Goal: Information Seeking & Learning: Learn about a topic

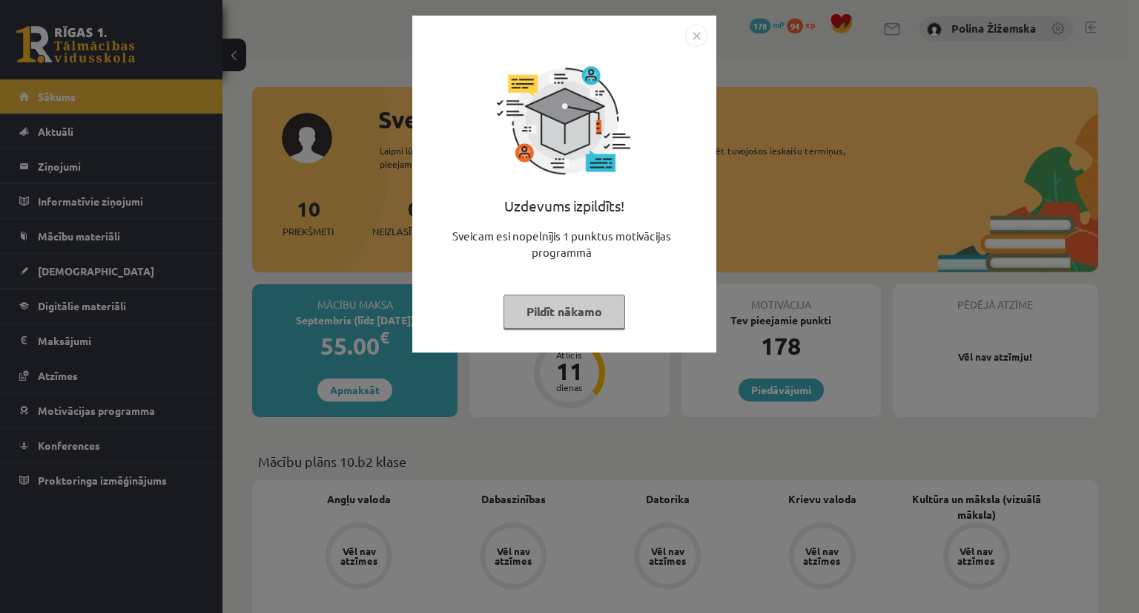
click at [607, 298] on button "Pildīt nākamo" at bounding box center [565, 311] width 122 height 34
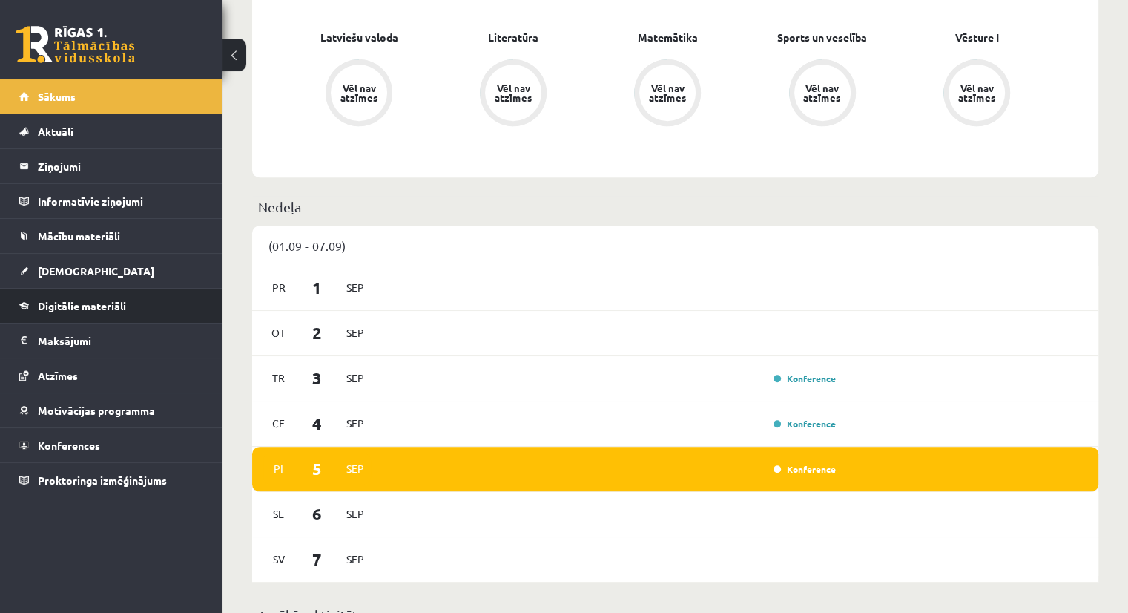
scroll to position [598, 0]
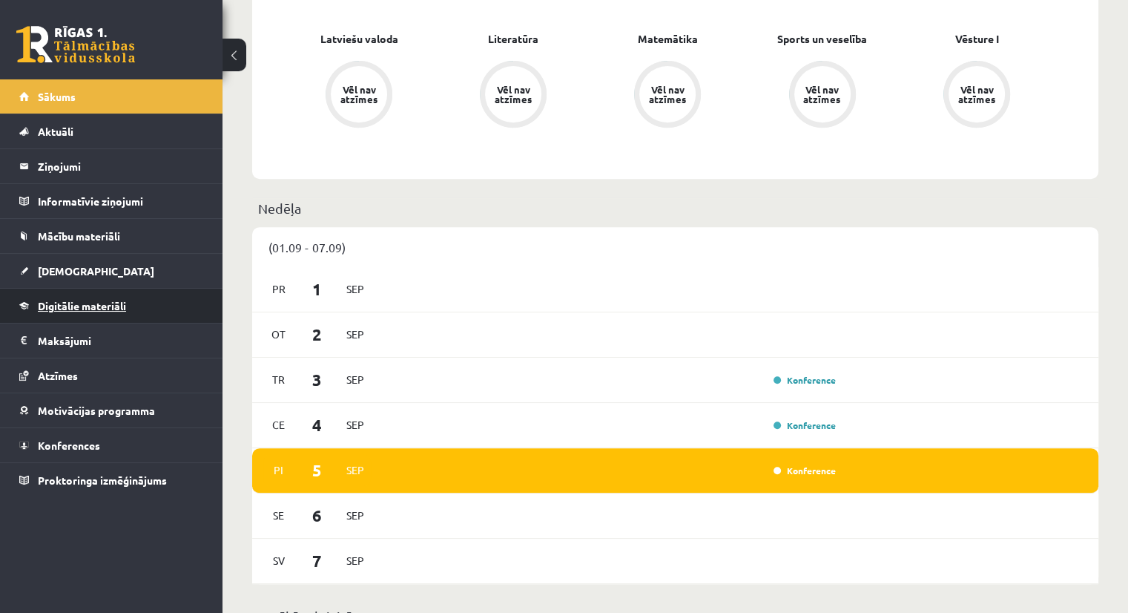
click at [110, 306] on span "Digitālie materiāli" at bounding box center [82, 305] width 88 height 13
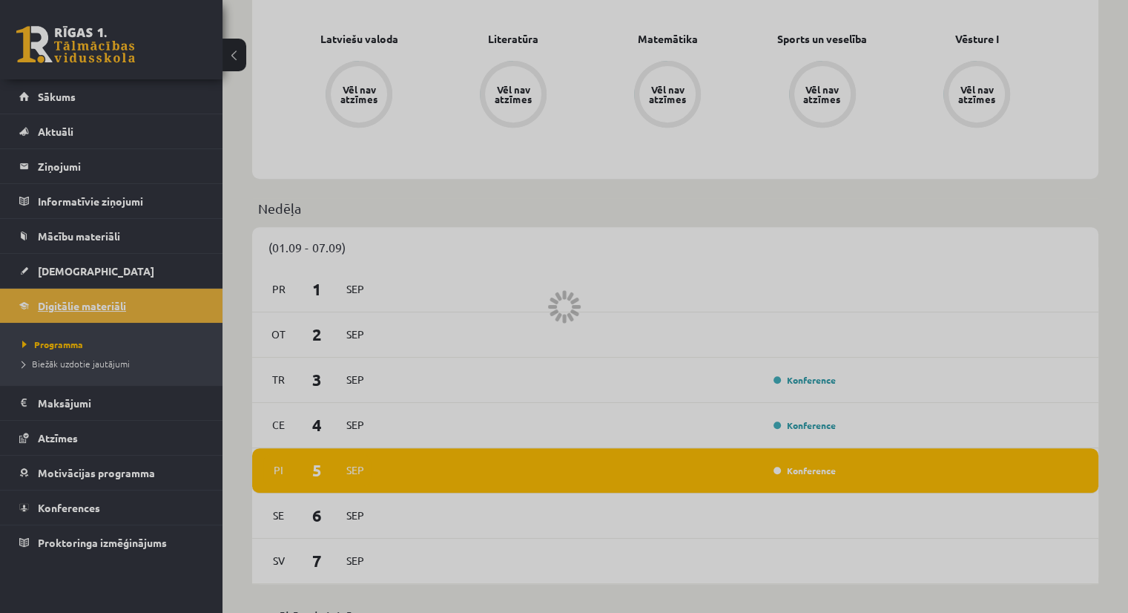
scroll to position [381, 0]
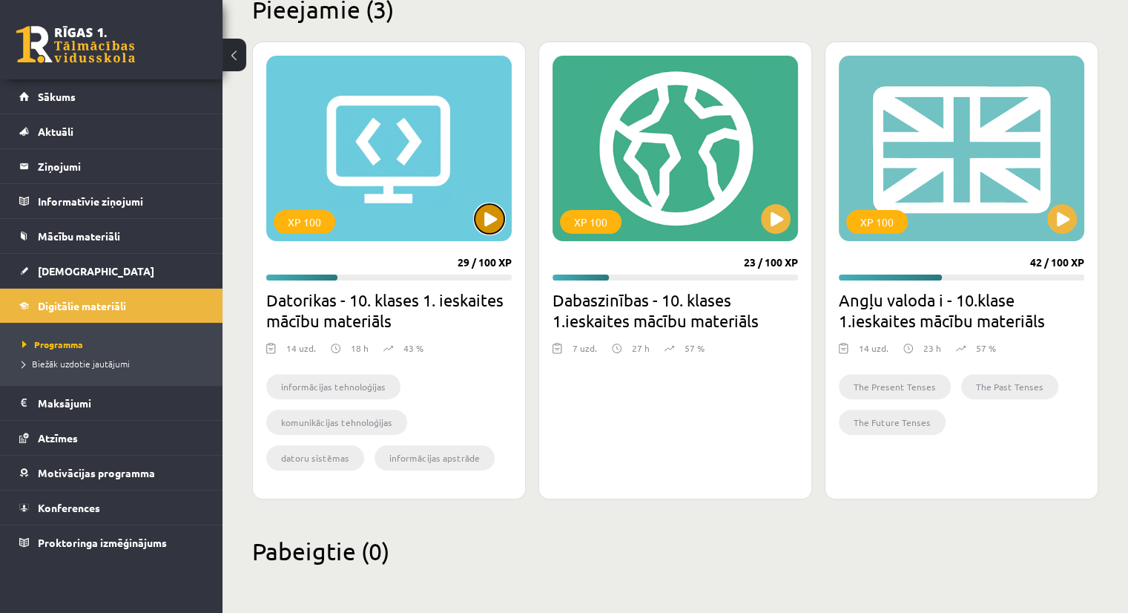
click at [490, 228] on button at bounding box center [490, 219] width 30 height 30
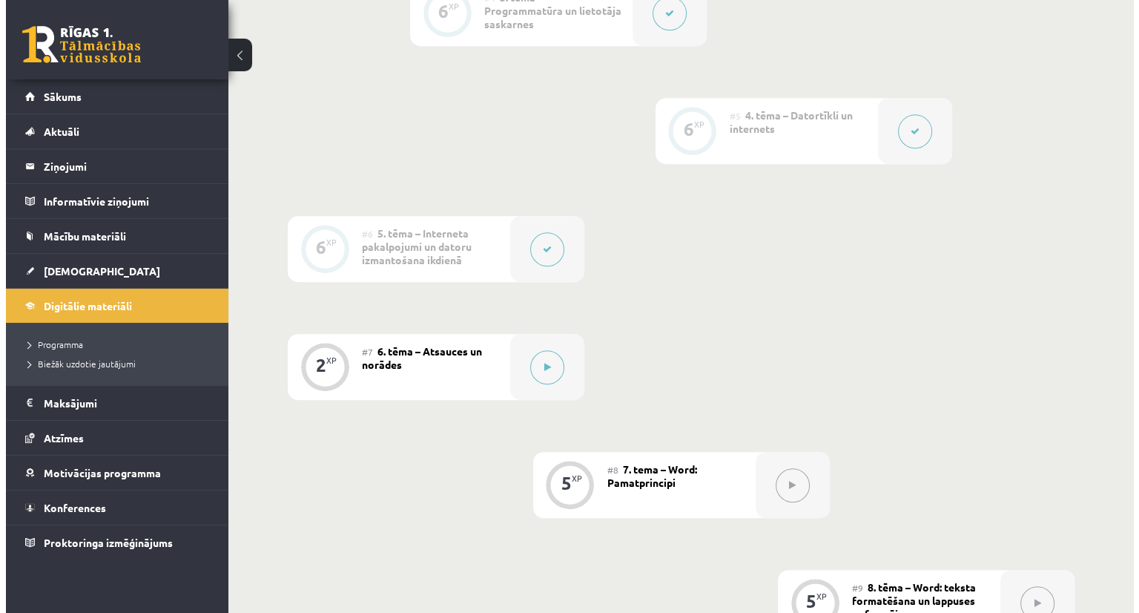
scroll to position [862, 0]
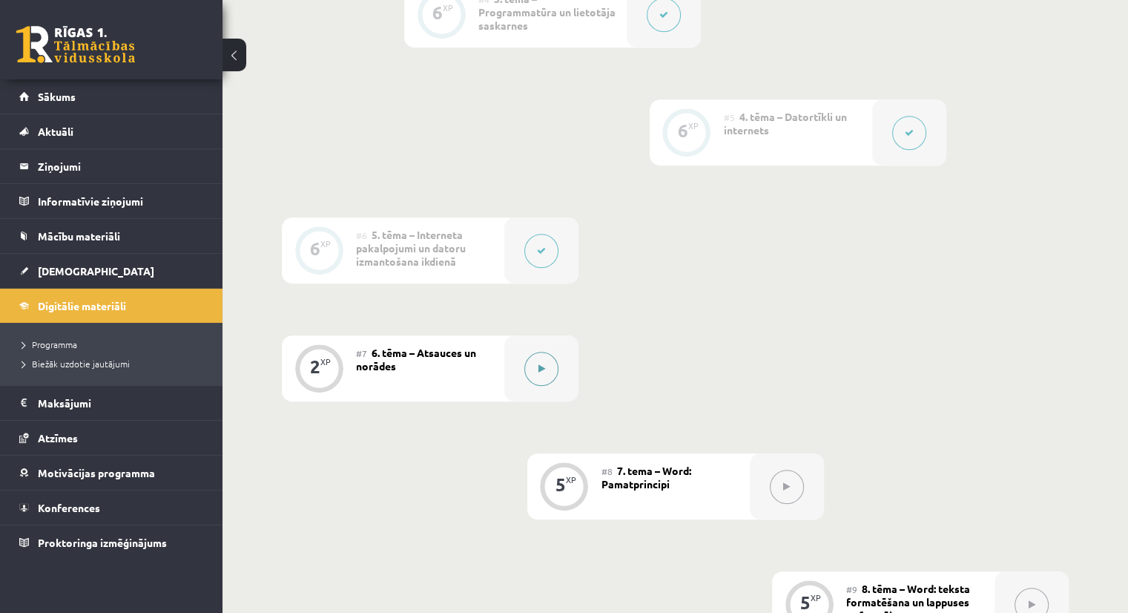
click at [536, 352] on button at bounding box center [541, 369] width 34 height 34
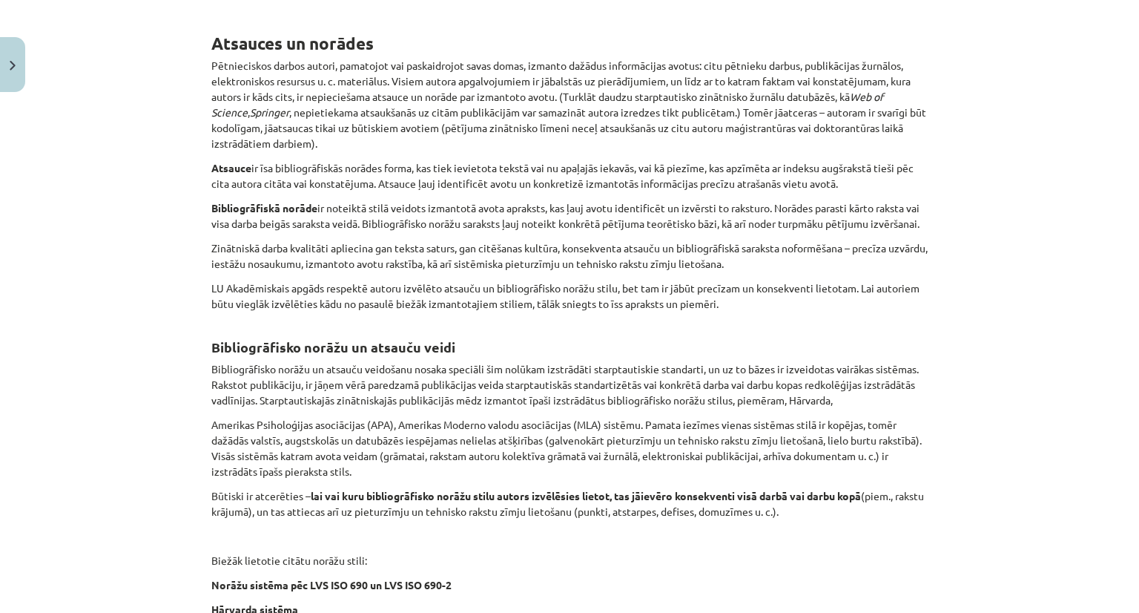
scroll to position [250, 0]
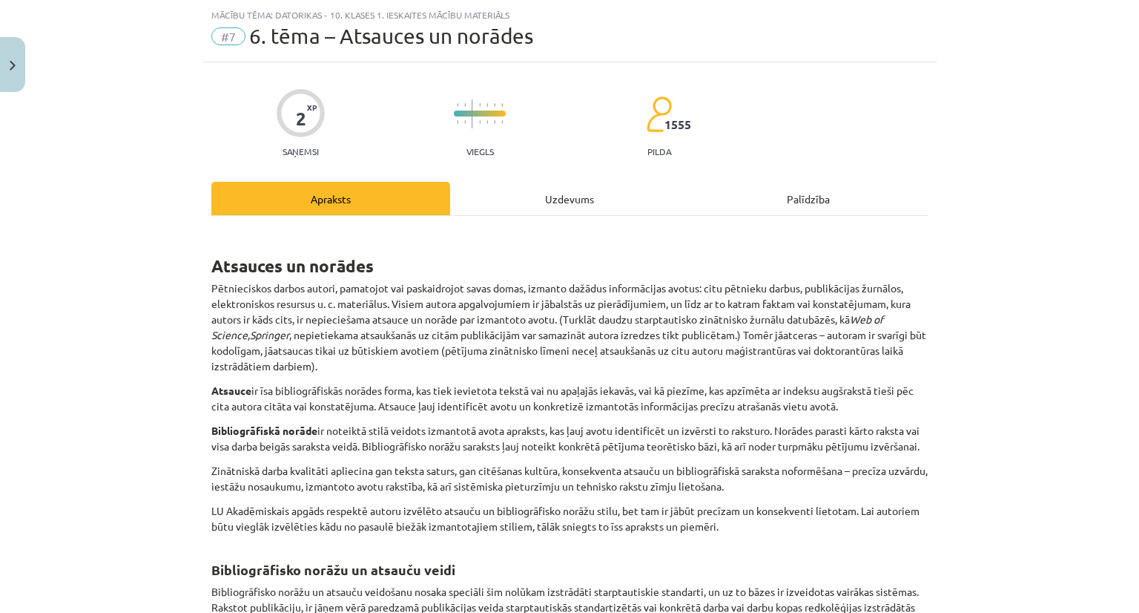
click at [611, 213] on div "Uzdevums" at bounding box center [569, 198] width 239 height 33
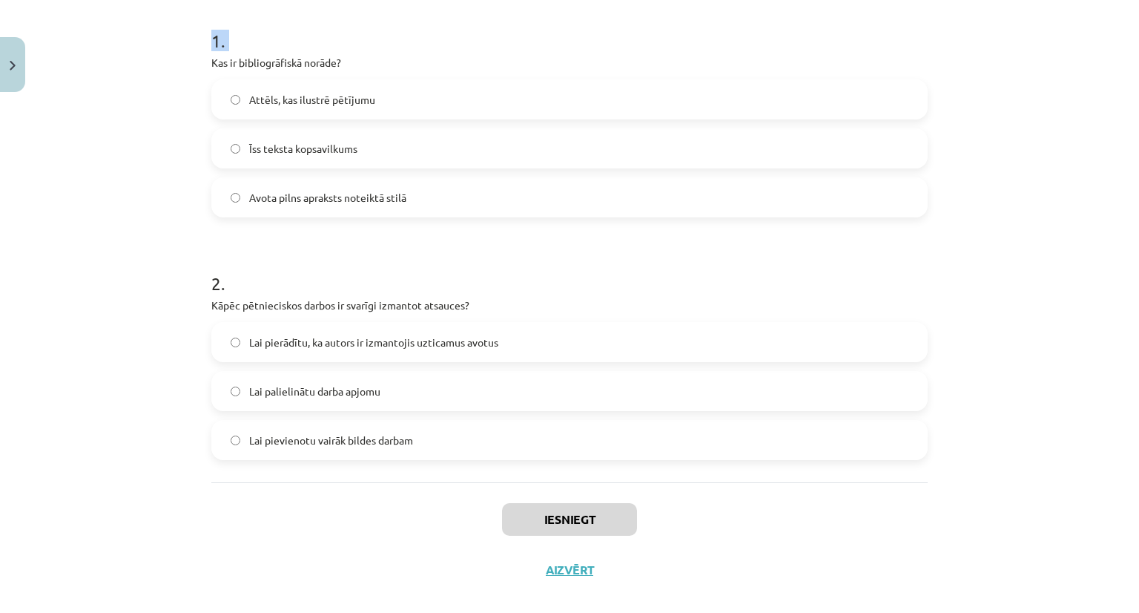
scroll to position [309, 0]
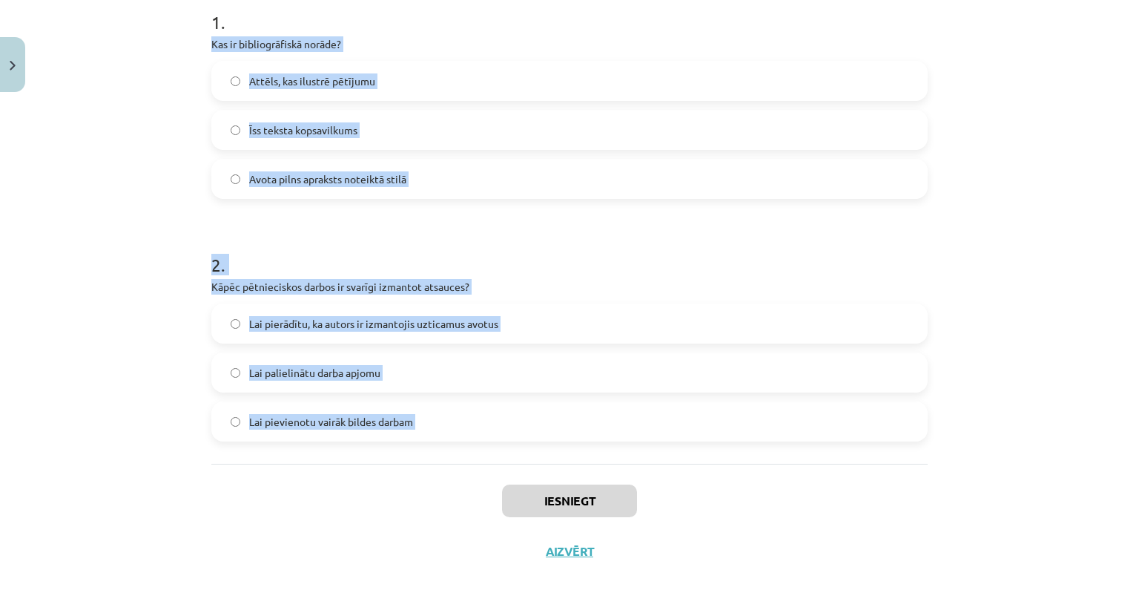
drag, startPoint x: 205, startPoint y: 260, endPoint x: 397, endPoint y: 475, distance: 288.3
click at [397, 475] on div "2 XP Saņemsi Viegls 1555 pilda Apraksts Uzdevums Palīdzība 1 . Kas ir bibliogrā…" at bounding box center [569, 182] width 734 height 787
copy form "Kas ir bibliogrāfiskā norāde? Attēls, kas ilustrē pētījumu Īss teksta kopsavilk…"
click at [163, 351] on div "Mācību tēma: Datorikas - 10. klases 1. ieskaites mācību materiāls #7 6. tēma – …" at bounding box center [569, 306] width 1139 height 613
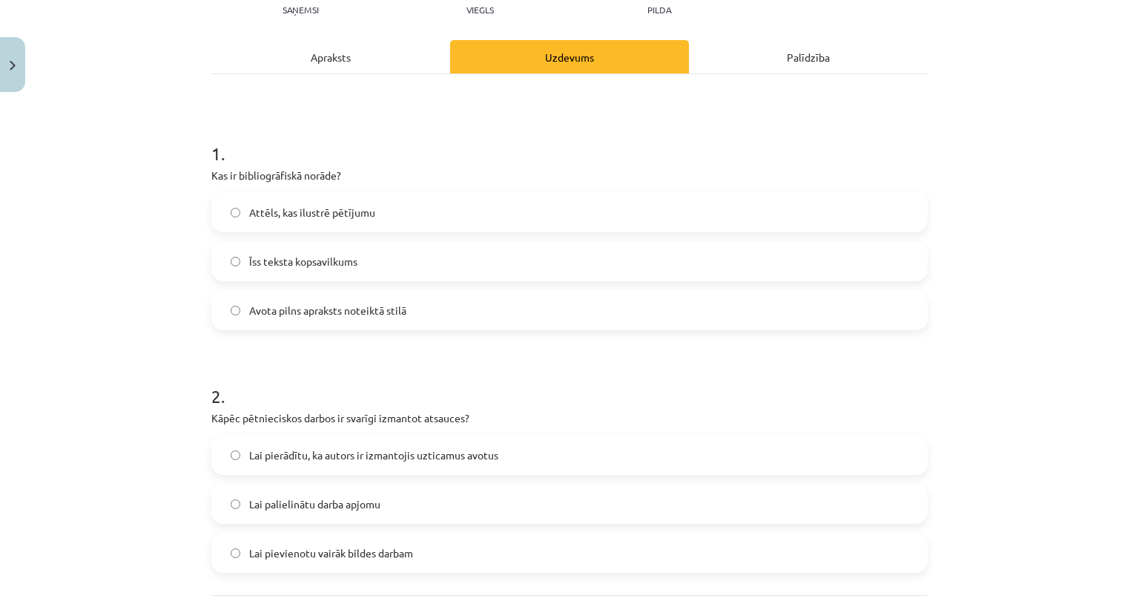
scroll to position [176, 0]
click at [291, 297] on label "Avota pilns apraksts noteiktā stilā" at bounding box center [569, 312] width 713 height 37
click at [231, 462] on label "Lai pierādītu, ka autors ir izmantojis uzticamus avotus" at bounding box center [569, 456] width 713 height 37
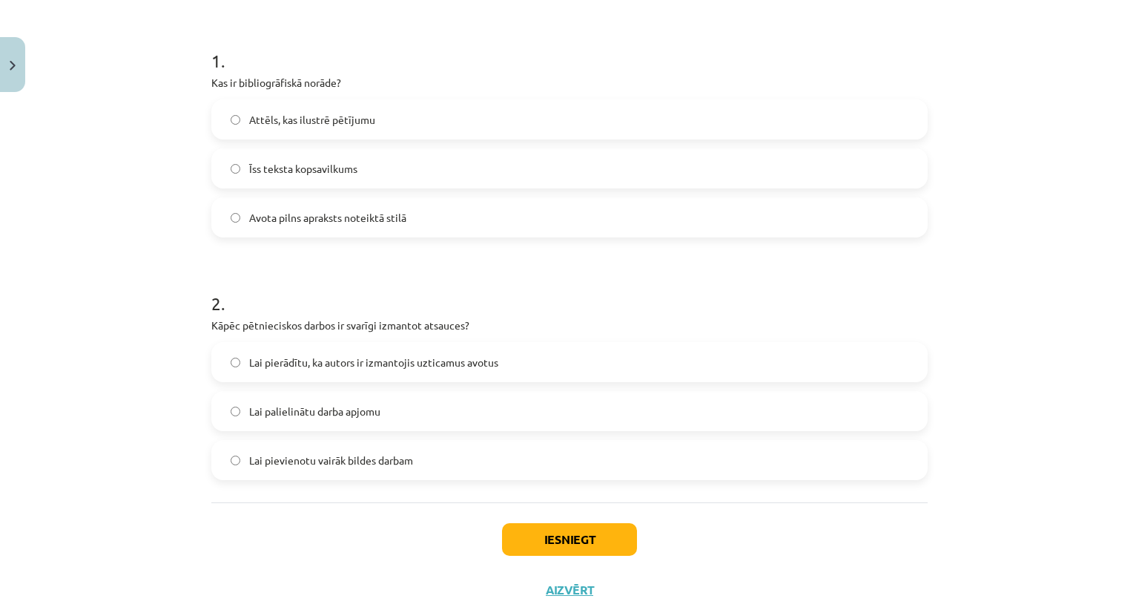
scroll to position [309, 0]
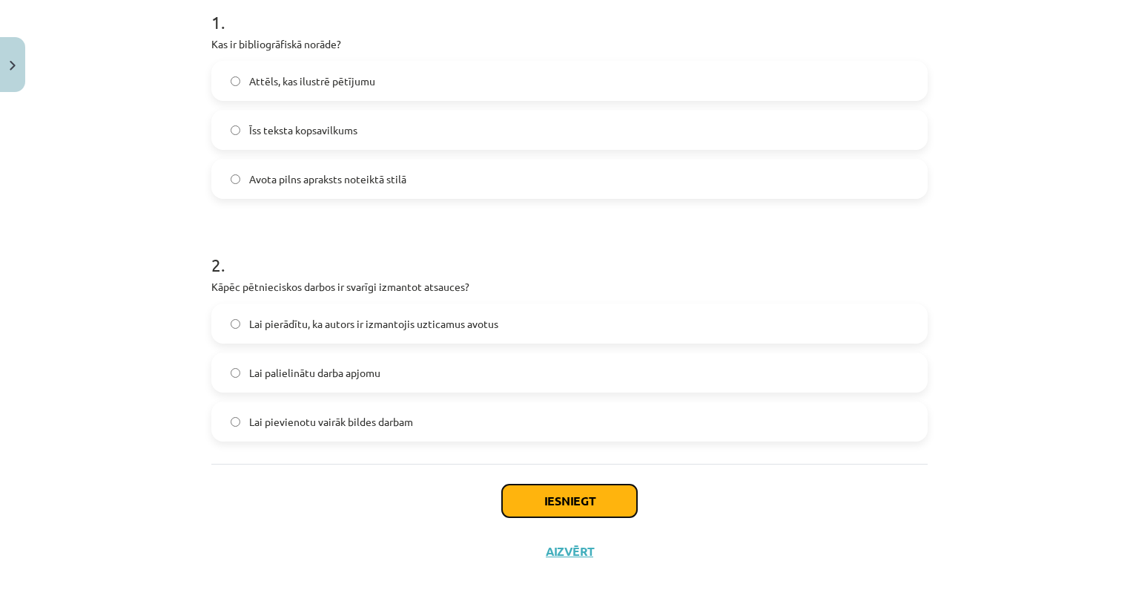
click at [617, 505] on button "Iesniegt" at bounding box center [569, 500] width 135 height 33
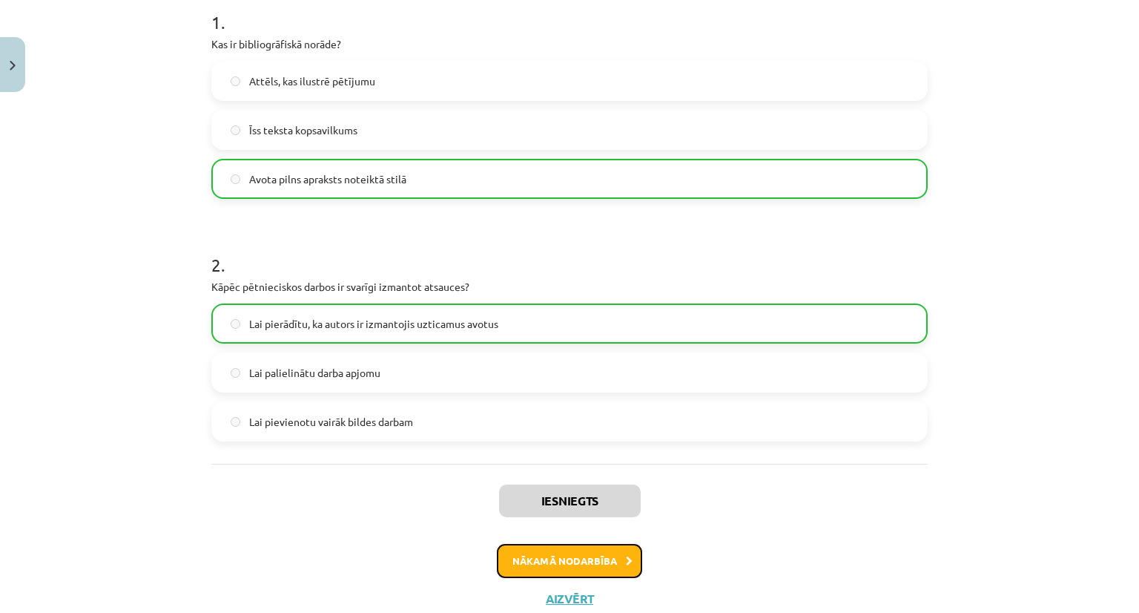
click at [565, 570] on button "Nākamā nodarbība" at bounding box center [569, 561] width 145 height 34
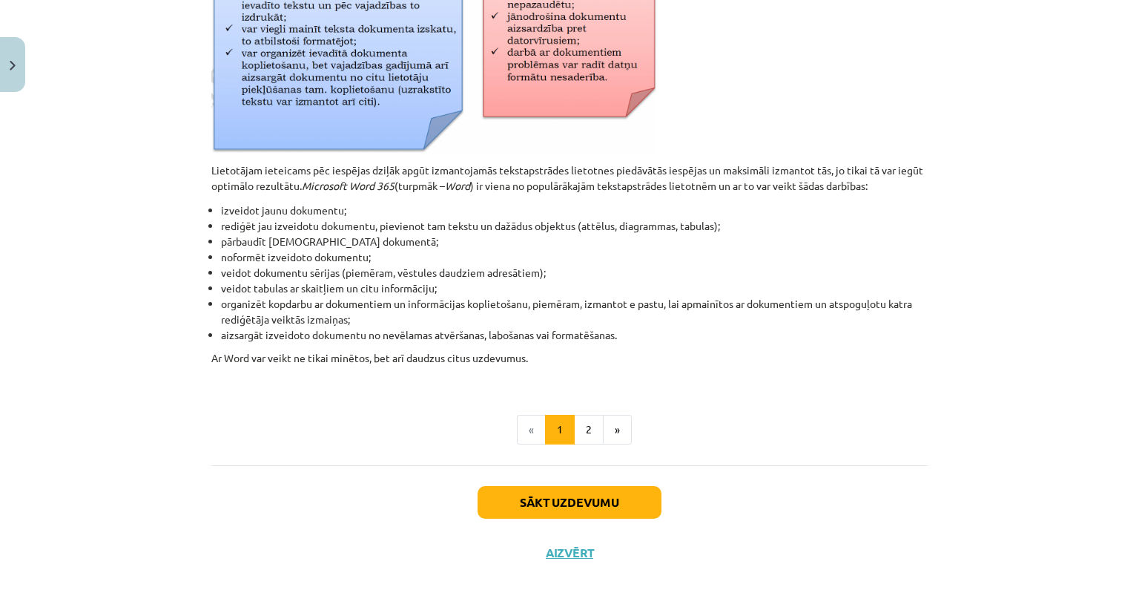
scroll to position [620, 0]
click at [581, 433] on button "2" at bounding box center [589, 429] width 30 height 30
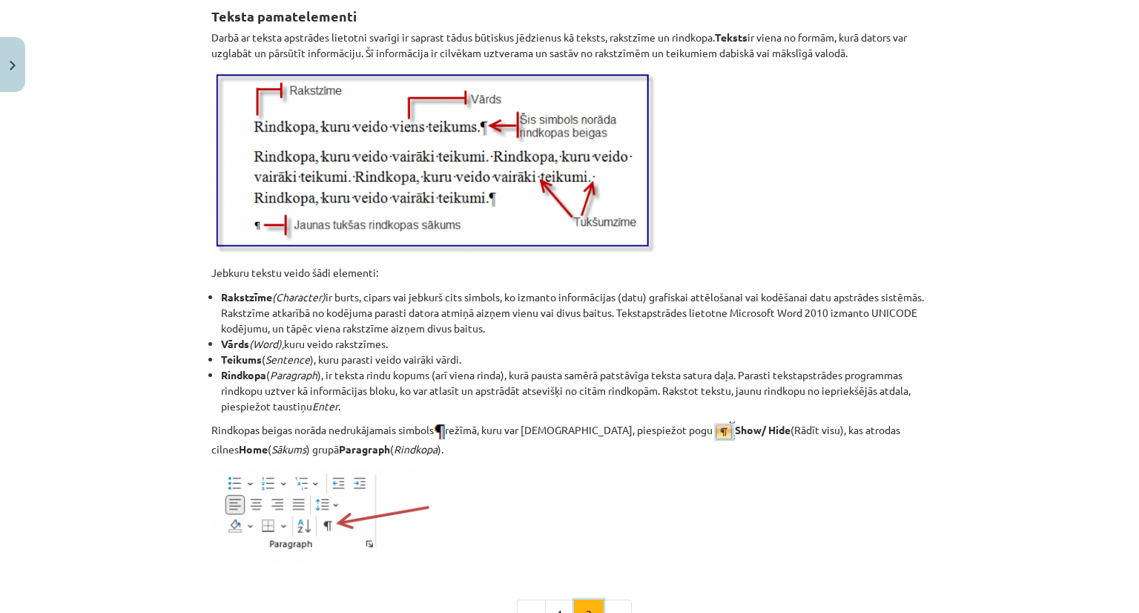
scroll to position [1841, 0]
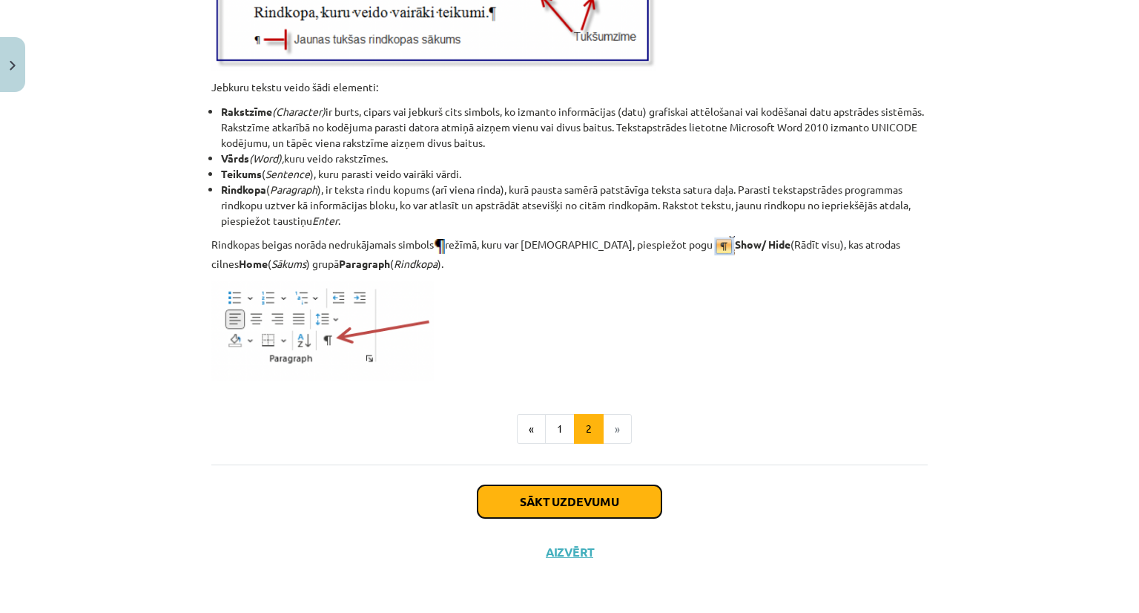
click at [508, 494] on button "Sākt uzdevumu" at bounding box center [570, 501] width 184 height 33
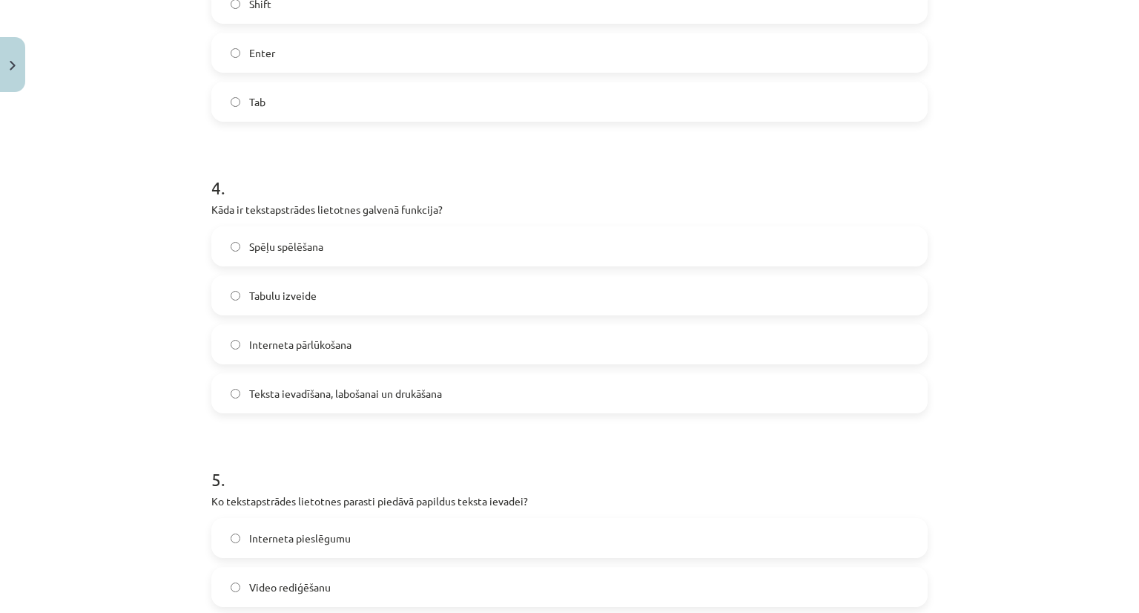
scroll to position [1164, 0]
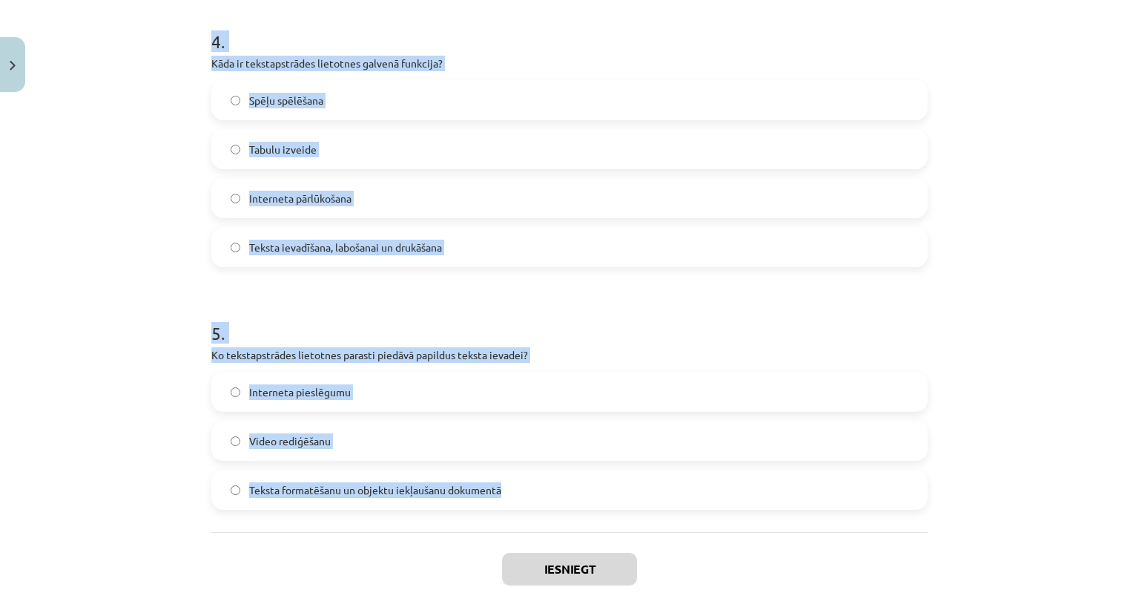
drag, startPoint x: 205, startPoint y: 311, endPoint x: 519, endPoint y: 499, distance: 366.5
copy form "Kas veido tekstu? Krāsas un formas Tikai burti Rakstzīmes, vārdi un teikumi Att…"
click at [153, 228] on div "Mācību tēma: Datorikas - 10. klases 1. ieskaites mācību materiāls #8 7. tema – …" at bounding box center [569, 306] width 1139 height 613
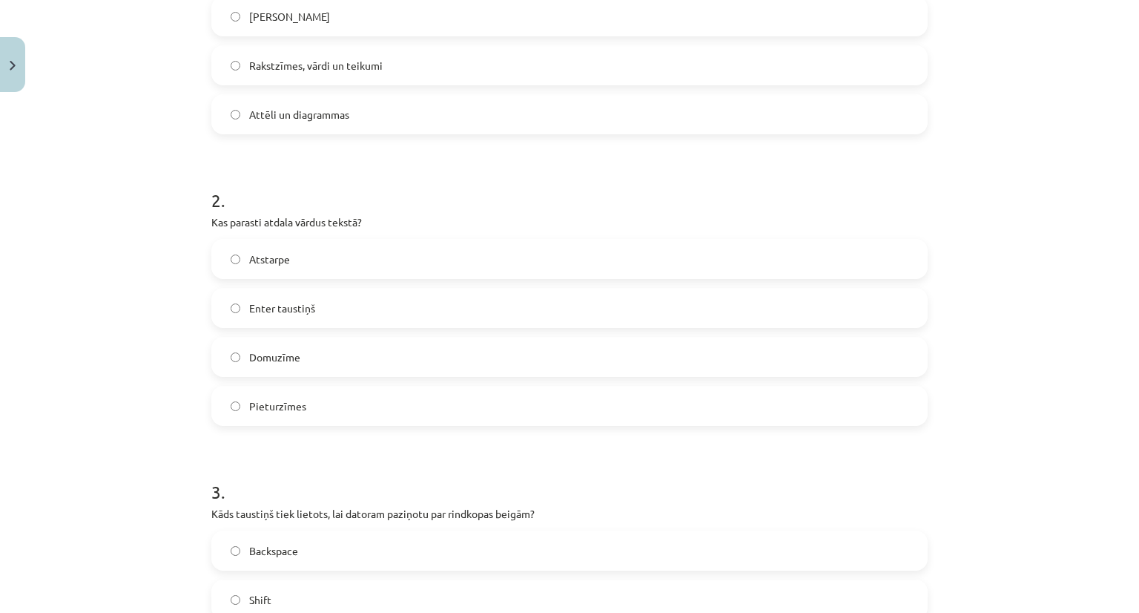
scroll to position [287, 0]
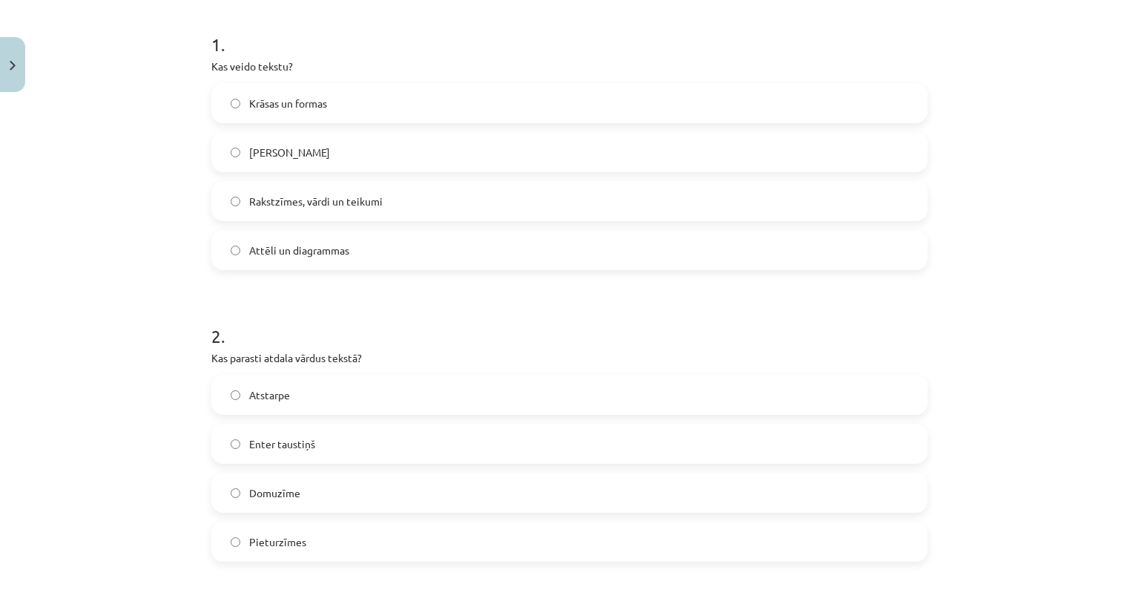
click at [262, 197] on span "Rakstzīmes, vārdi un teikumi" at bounding box center [315, 202] width 133 height 16
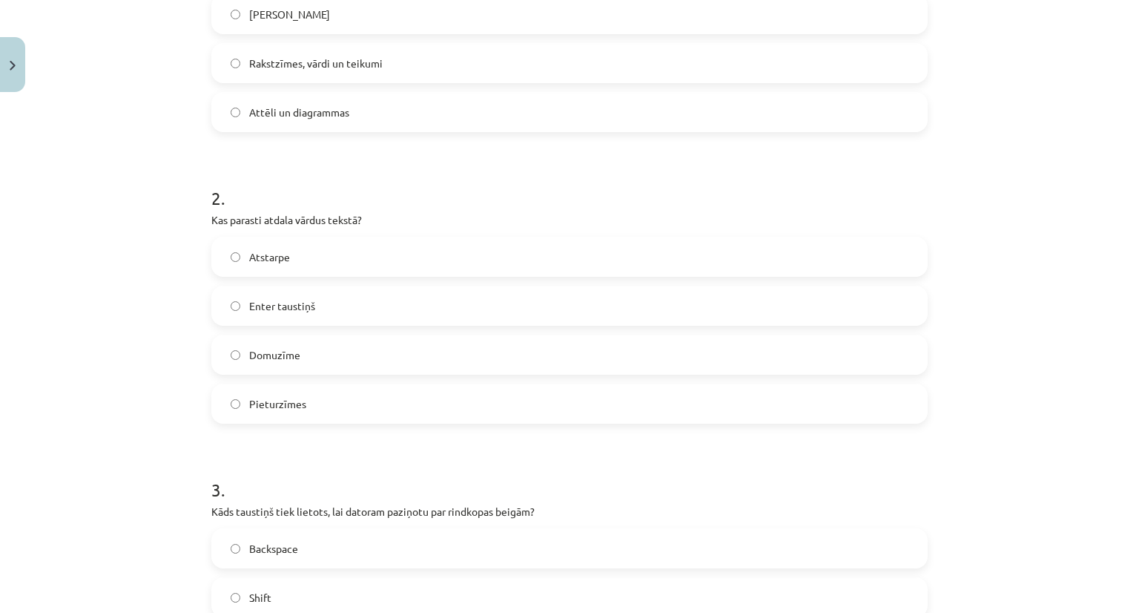
scroll to position [515, 0]
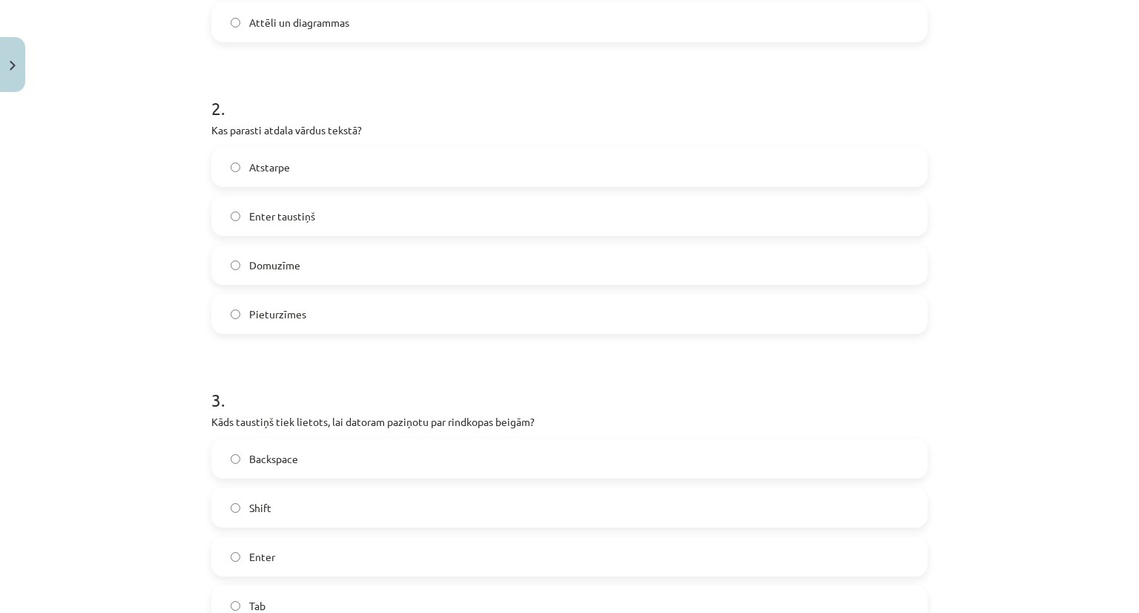
click at [249, 164] on span "Atstarpe" at bounding box center [269, 167] width 41 height 16
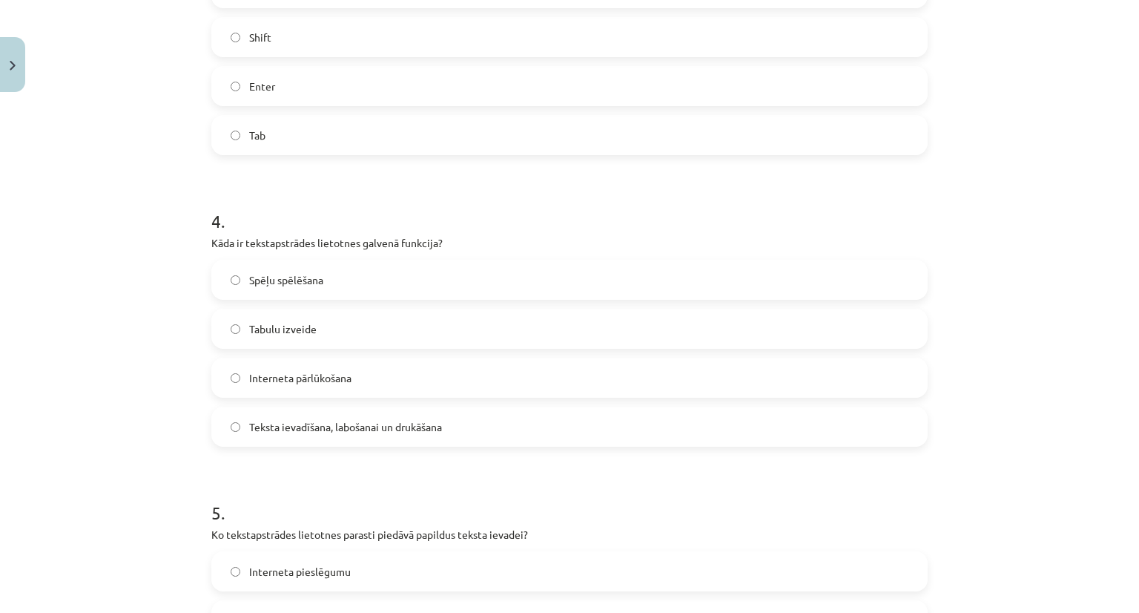
scroll to position [994, 0]
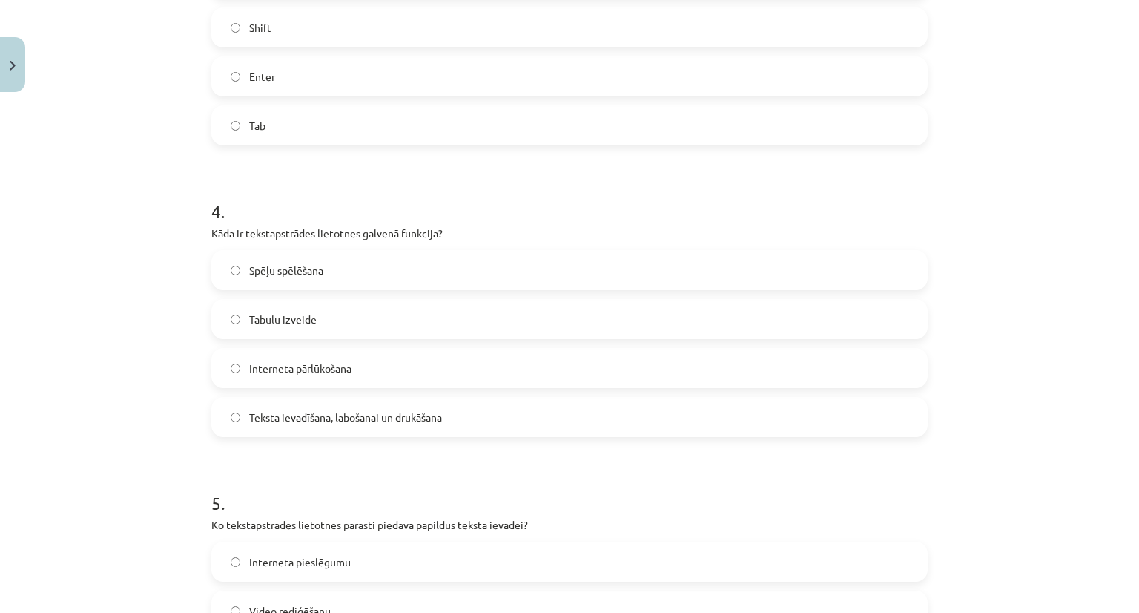
click at [258, 414] on span "Teksta ievadīšana, labošanai un drukāšana" at bounding box center [345, 417] width 193 height 16
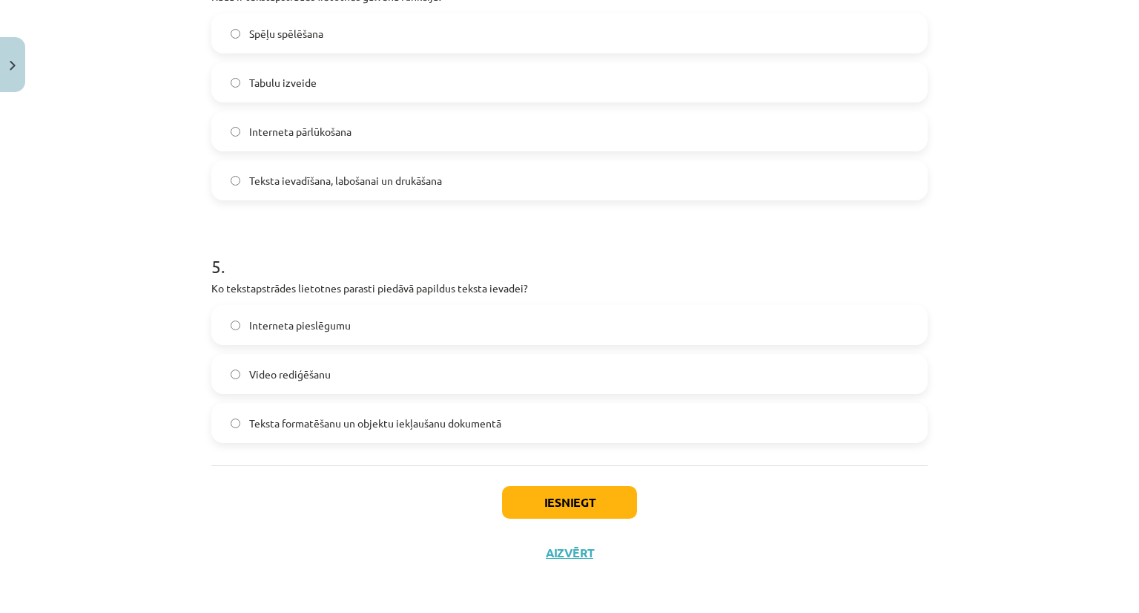
scroll to position [1233, 0]
click at [286, 419] on span "Teksta formatēšanu un objektu iekļaušanu dokumentā" at bounding box center [375, 421] width 252 height 16
click at [526, 496] on button "Iesniegt" at bounding box center [569, 500] width 135 height 33
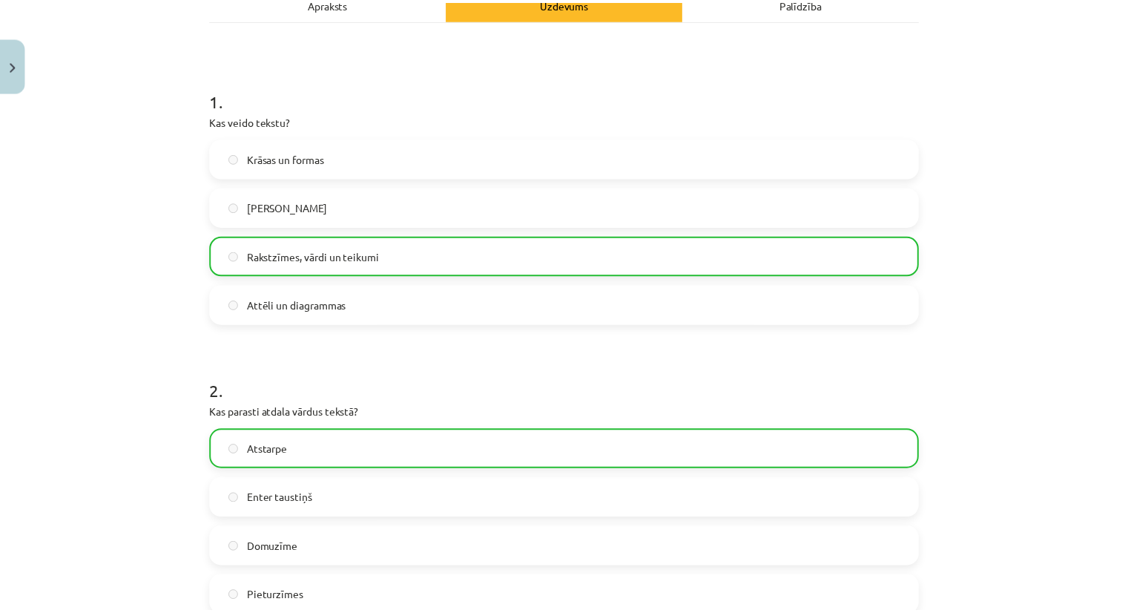
scroll to position [0, 0]
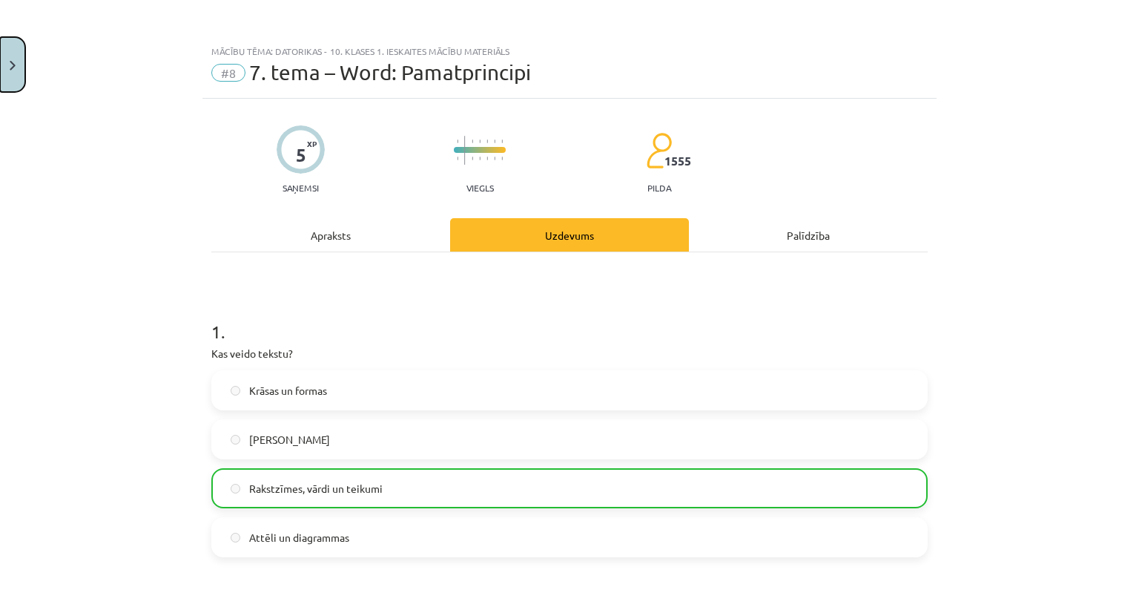
click at [3, 72] on button "Close" at bounding box center [12, 64] width 25 height 55
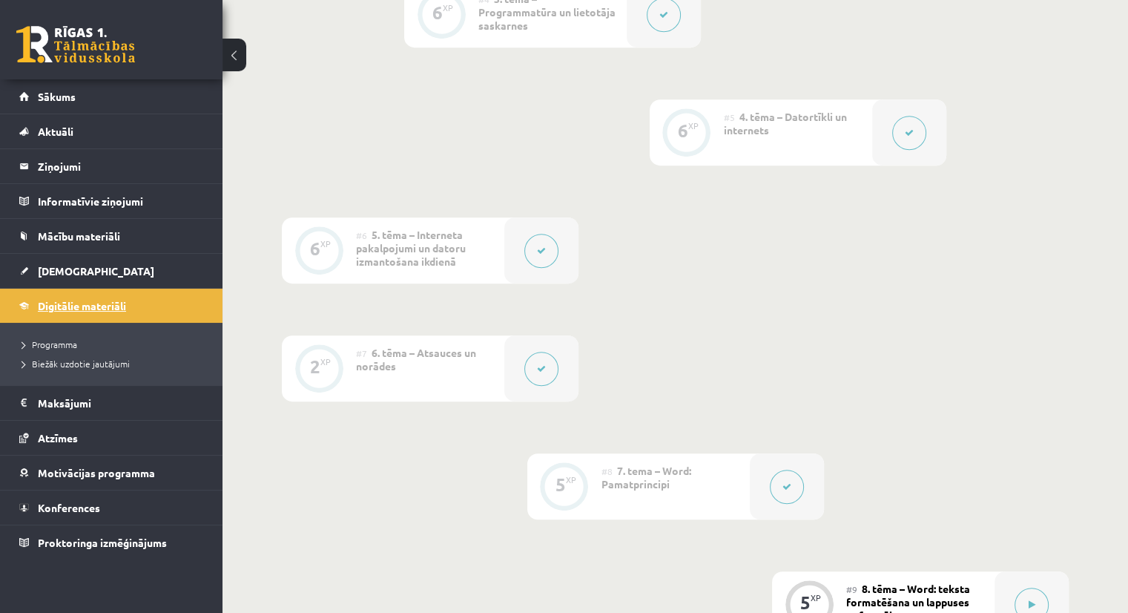
click at [109, 302] on span "Digitālie materiāli" at bounding box center [82, 305] width 88 height 13
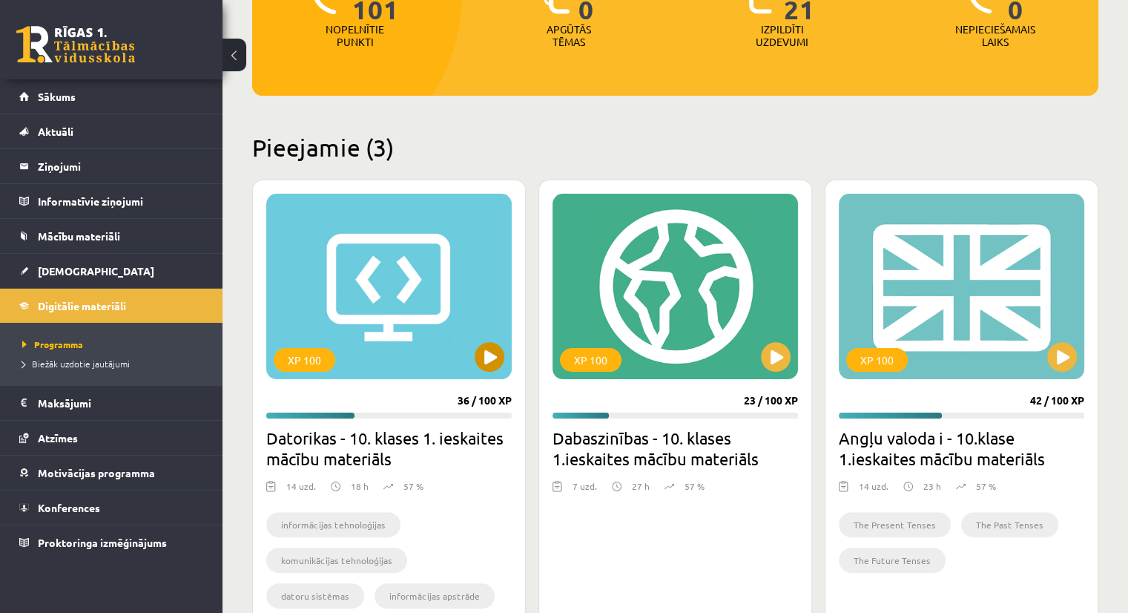
scroll to position [300, 0]
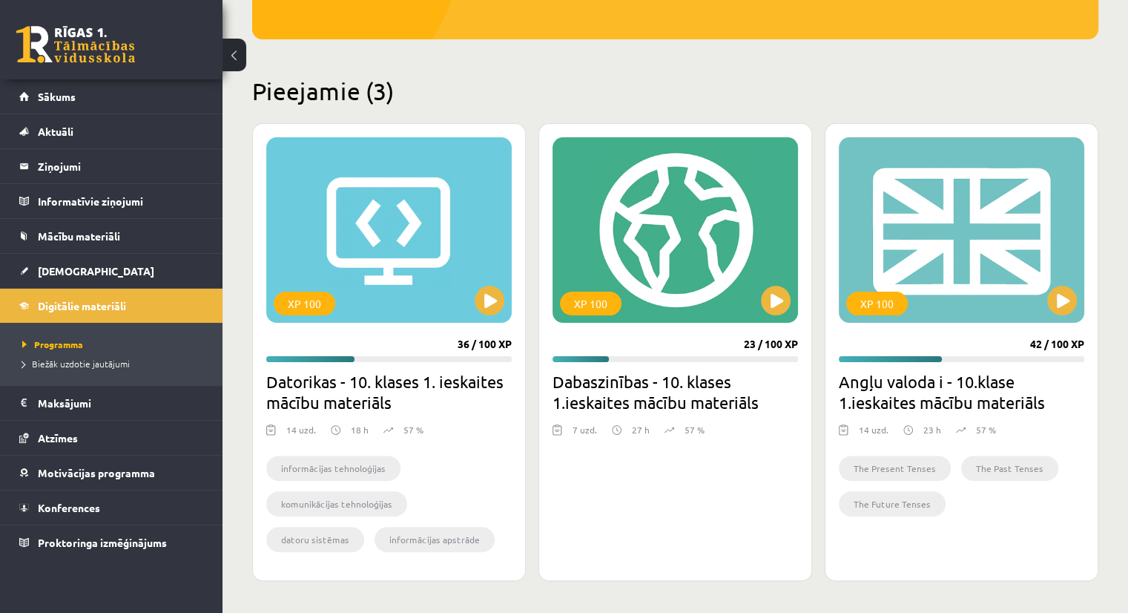
click at [681, 495] on div "XP 100 23 / 100 XP Dabaszinības - 10. klases 1.ieskaites mācību materiāls 7 uzd…" at bounding box center [675, 352] width 274 height 458
click at [768, 297] on button at bounding box center [776, 301] width 30 height 30
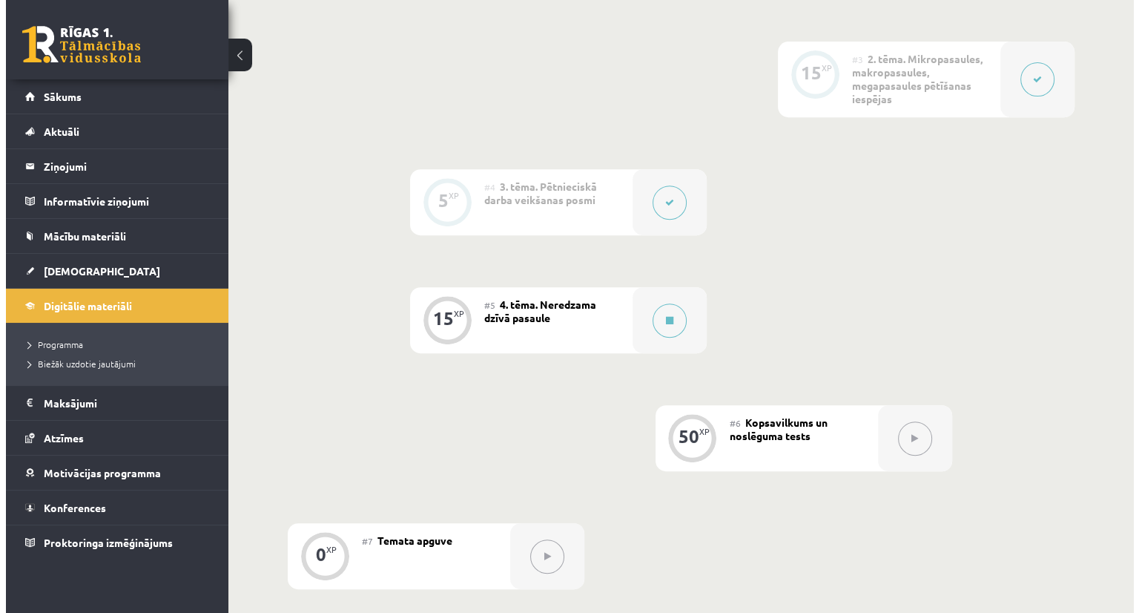
scroll to position [590, 0]
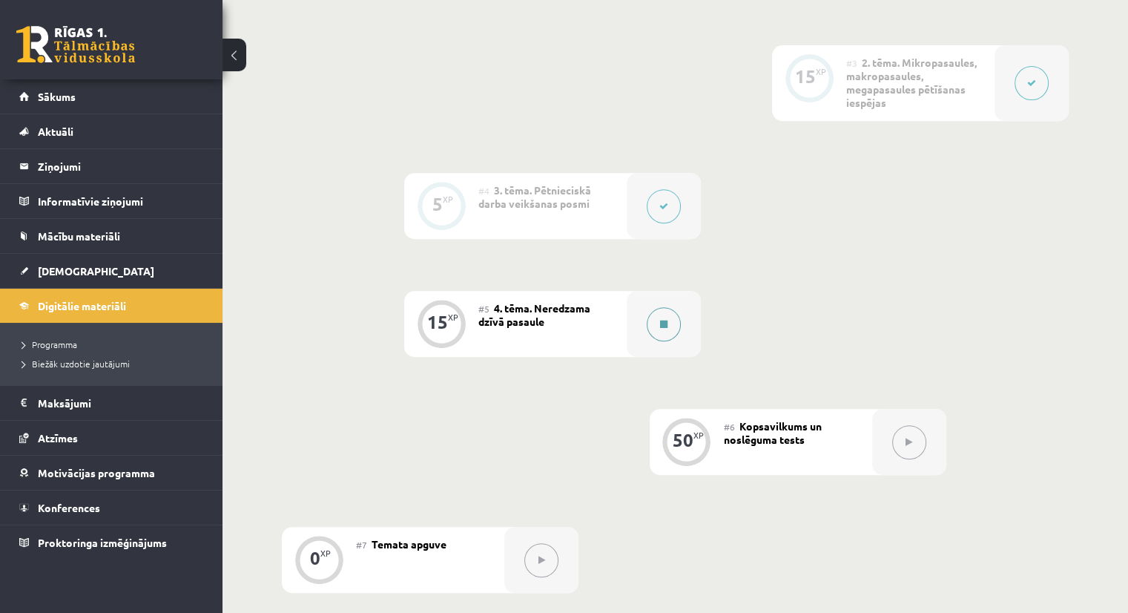
click at [663, 333] on button at bounding box center [664, 324] width 34 height 34
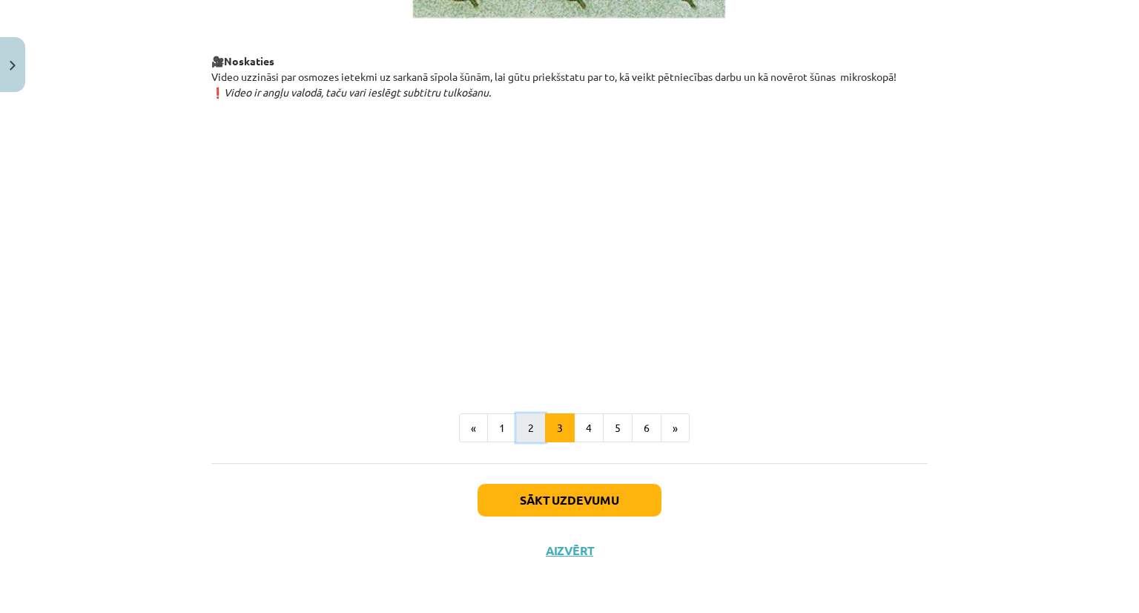
click at [529, 426] on button "2" at bounding box center [531, 428] width 30 height 30
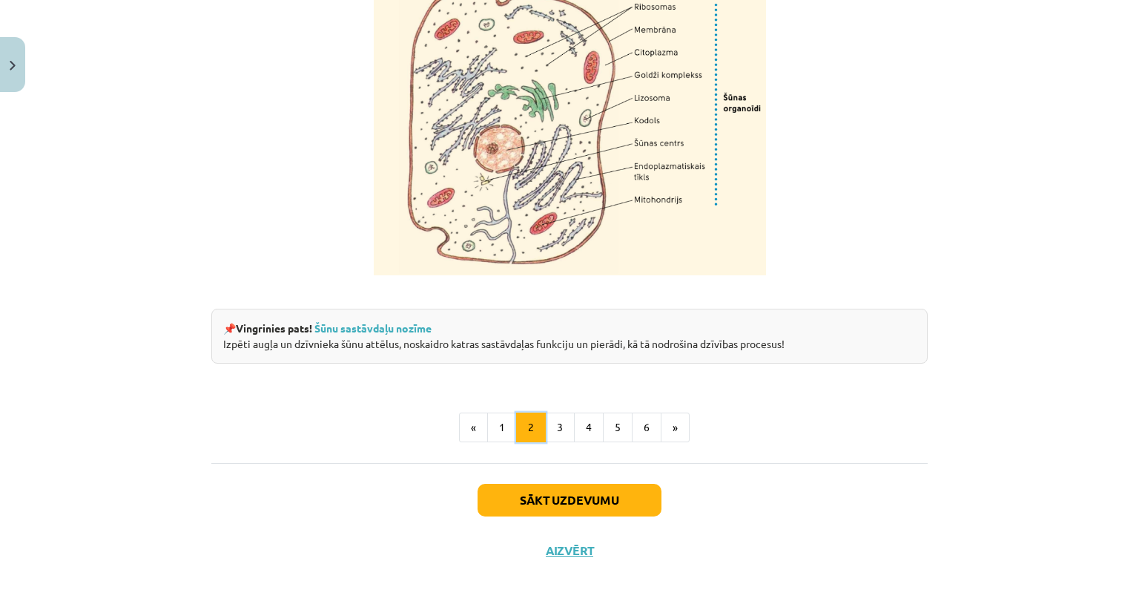
scroll to position [1772, 0]
click at [561, 442] on button "3" at bounding box center [560, 427] width 30 height 30
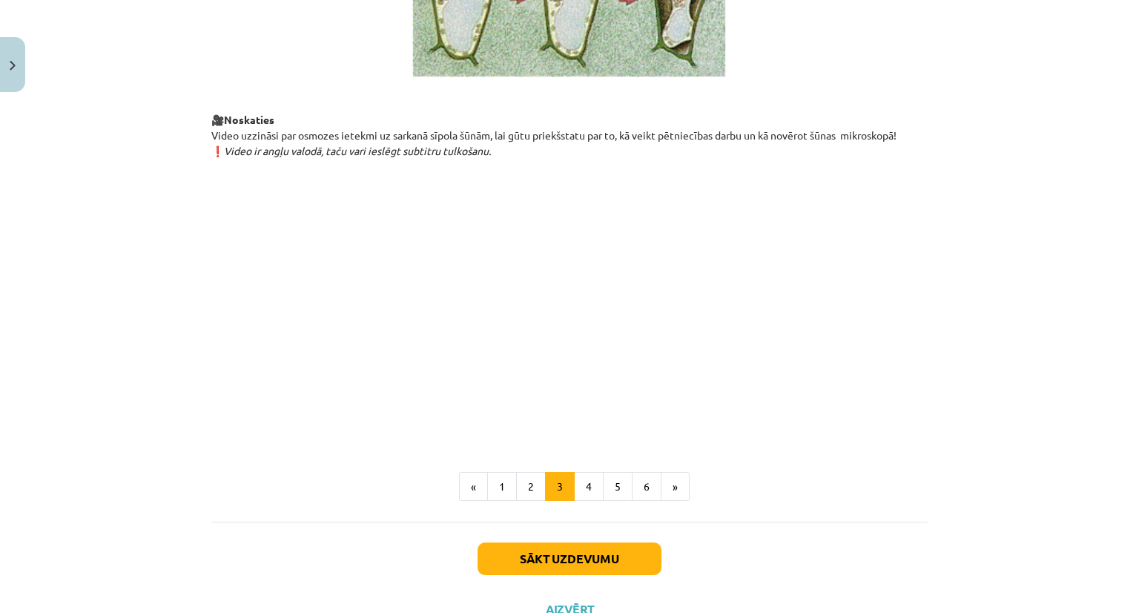
scroll to position [1300, 0]
